Goal: Find contact information: Find contact information

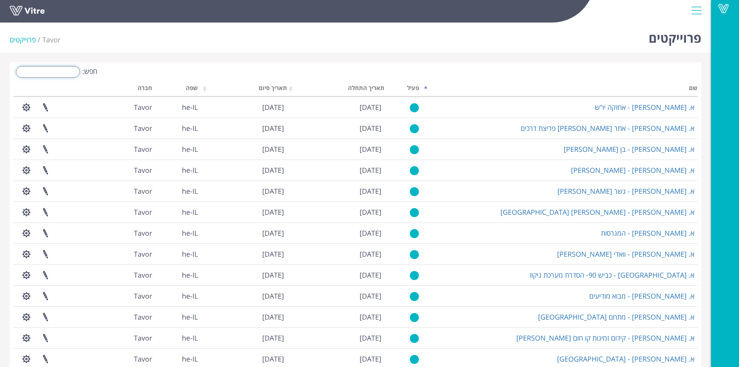
click at [47, 69] on input "חפש:" at bounding box center [48, 72] width 64 height 12
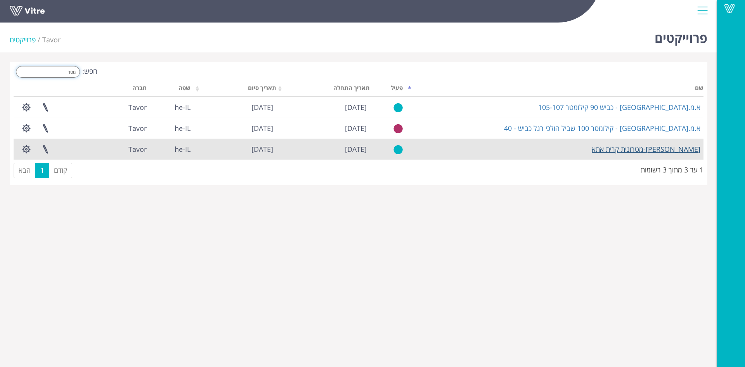
type input "מטר"
click at [667, 149] on link "[PERSON_NAME]-מטרונית קרית אתא" at bounding box center [646, 148] width 109 height 9
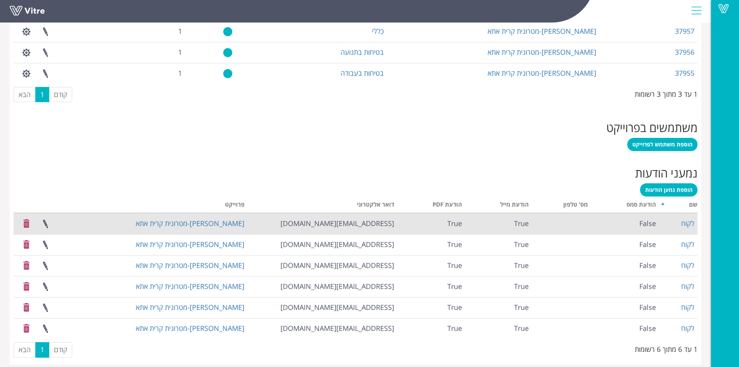
scroll to position [369, 0]
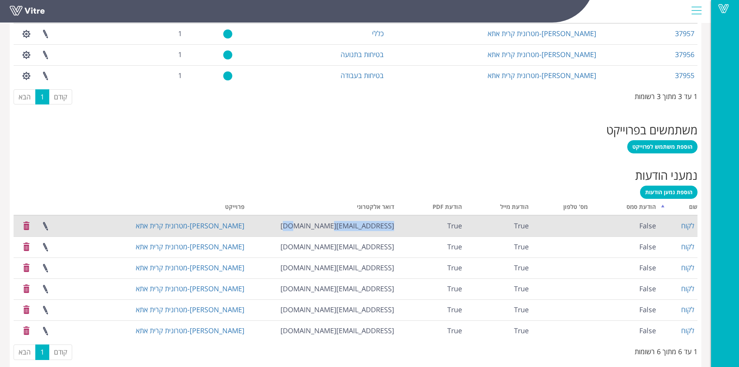
drag, startPoint x: 331, startPoint y: 225, endPoint x: 394, endPoint y: 232, distance: 63.3
click at [394, 232] on td "[EMAIL_ADDRESS][DOMAIN_NAME]" at bounding box center [323, 225] width 150 height 21
copy td "[EMAIL_ADDRESS][DOMAIN_NAME]"
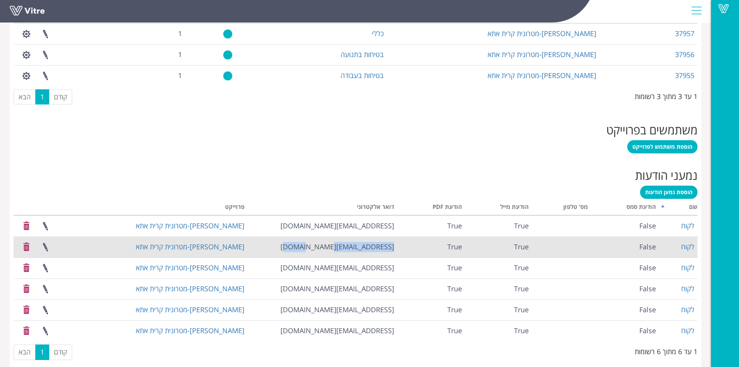
drag, startPoint x: 319, startPoint y: 246, endPoint x: 395, endPoint y: 244, distance: 76.1
click at [395, 244] on td "[EMAIL_ADDRESS][DOMAIN_NAME]" at bounding box center [323, 246] width 150 height 21
copy td "[EMAIL_ADDRESS][DOMAIN_NAME]"
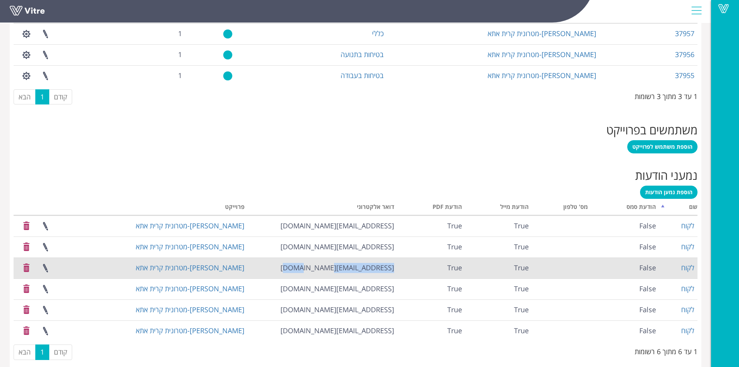
drag, startPoint x: 331, startPoint y: 267, endPoint x: 397, endPoint y: 271, distance: 66.1
click at [397, 272] on td "[EMAIL_ADDRESS][DOMAIN_NAME]" at bounding box center [323, 267] width 150 height 21
copy td "[EMAIL_ADDRESS][DOMAIN_NAME]"
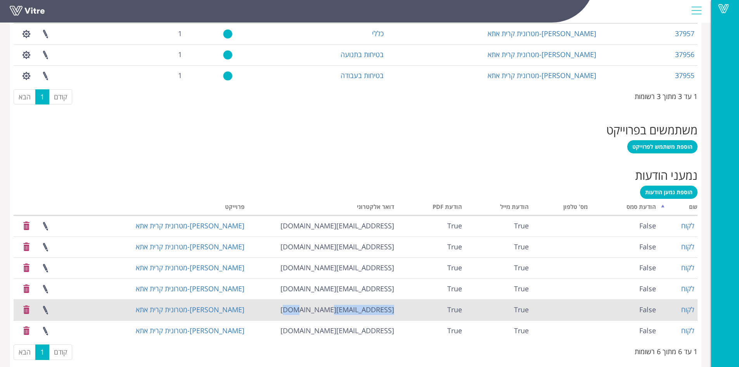
drag, startPoint x: 328, startPoint y: 312, endPoint x: 397, endPoint y: 309, distance: 68.3
click at [397, 309] on td "[EMAIL_ADDRESS][DOMAIN_NAME]" at bounding box center [323, 309] width 150 height 21
copy td "yussef@olenik.co.il"
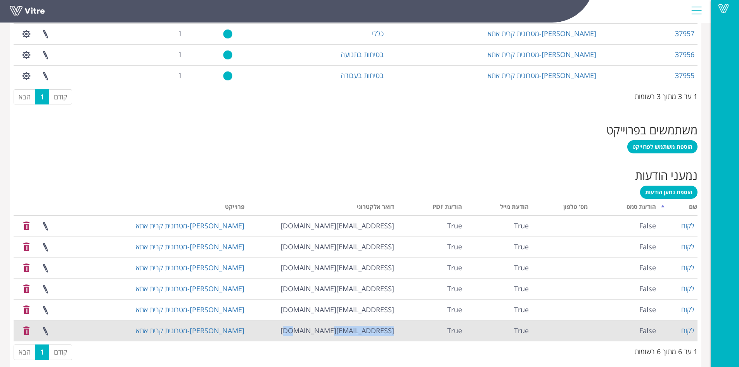
drag, startPoint x: 327, startPoint y: 332, endPoint x: 396, endPoint y: 331, distance: 69.5
click at [398, 333] on tr "לקוח False True True hans@danaeng.co.il אולניק-מטרונית קרית אתא" at bounding box center [356, 330] width 684 height 21
copy tr "hans@danaeng.co.il"
